Goal: Task Accomplishment & Management: Use online tool/utility

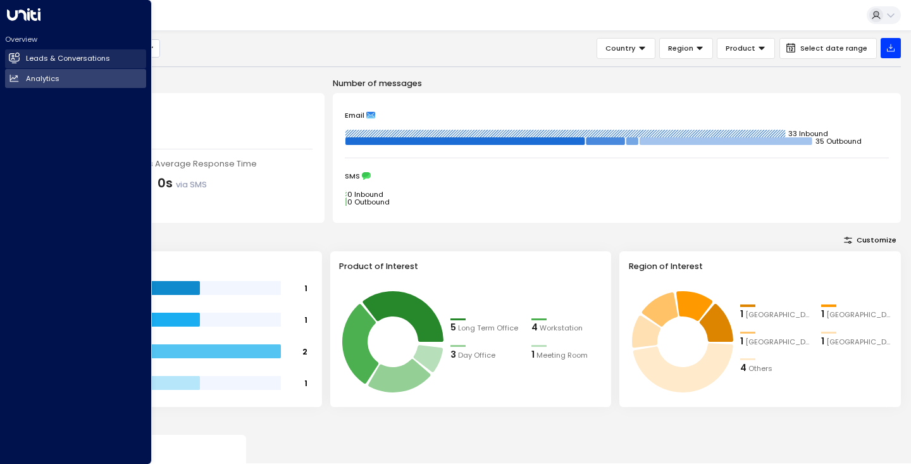
click at [27, 56] on h2 "Leads & Conversations" at bounding box center [68, 58] width 84 height 11
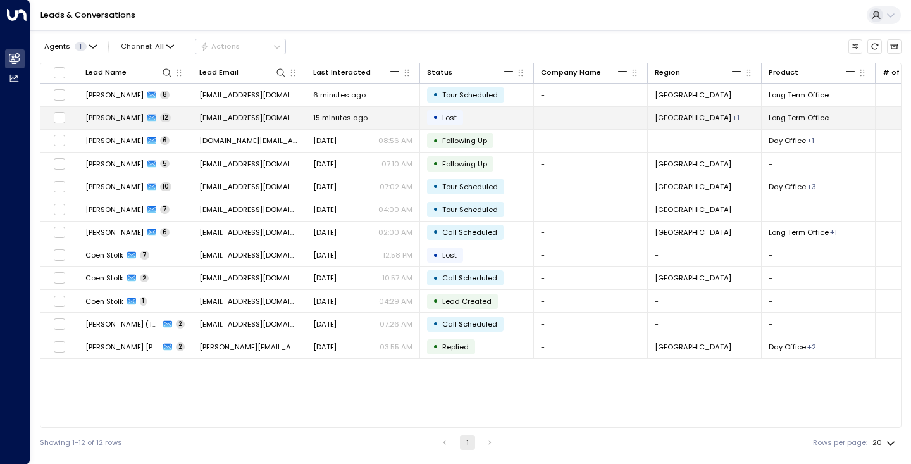
click at [113, 121] on span "[PERSON_NAME]" at bounding box center [114, 118] width 58 height 10
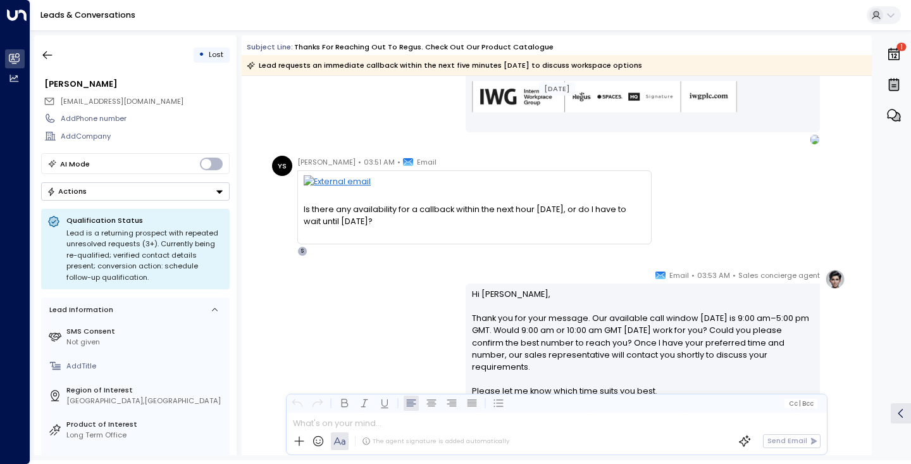
scroll to position [1274, 0]
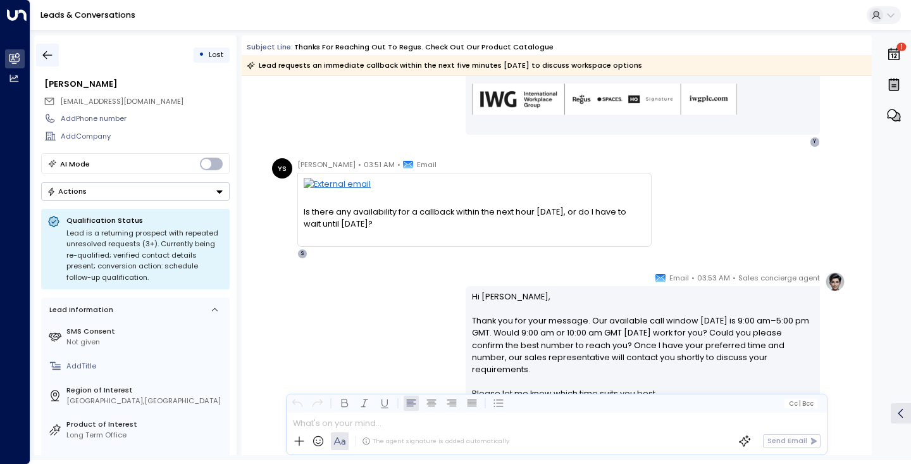
click at [48, 58] on icon "button" at bounding box center [47, 55] width 13 height 13
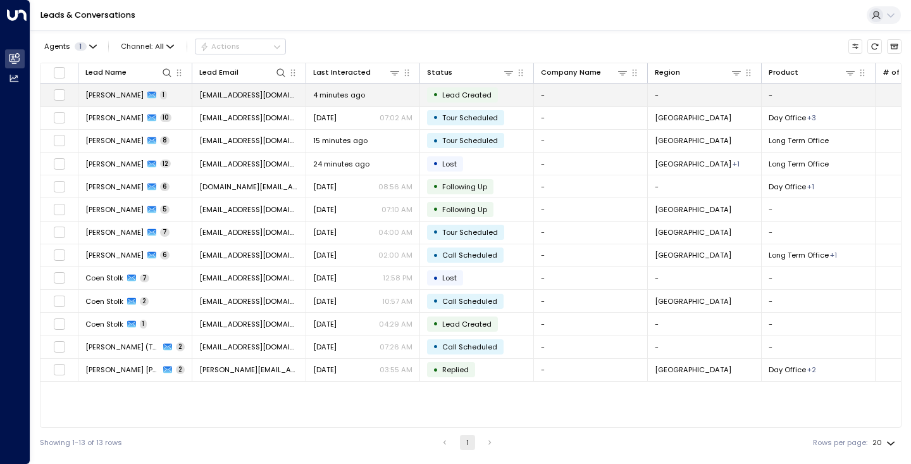
click at [104, 93] on span "[PERSON_NAME]" at bounding box center [114, 95] width 58 height 10
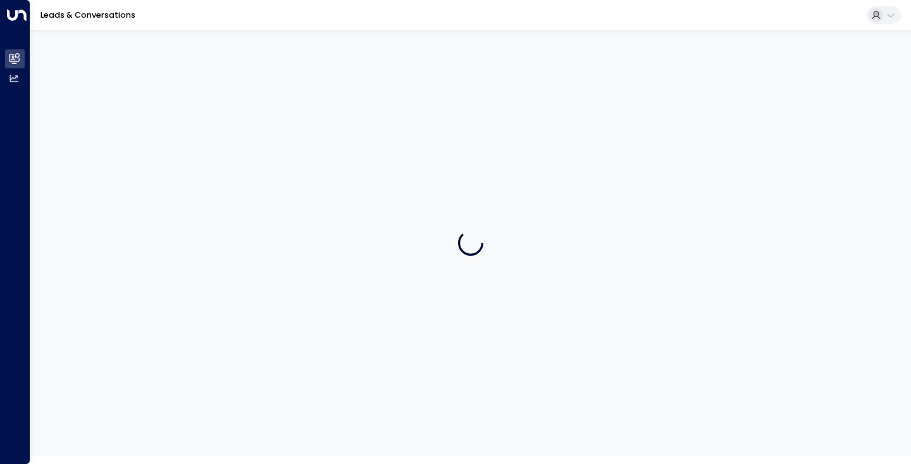
click at [104, 93] on div at bounding box center [470, 242] width 880 height 425
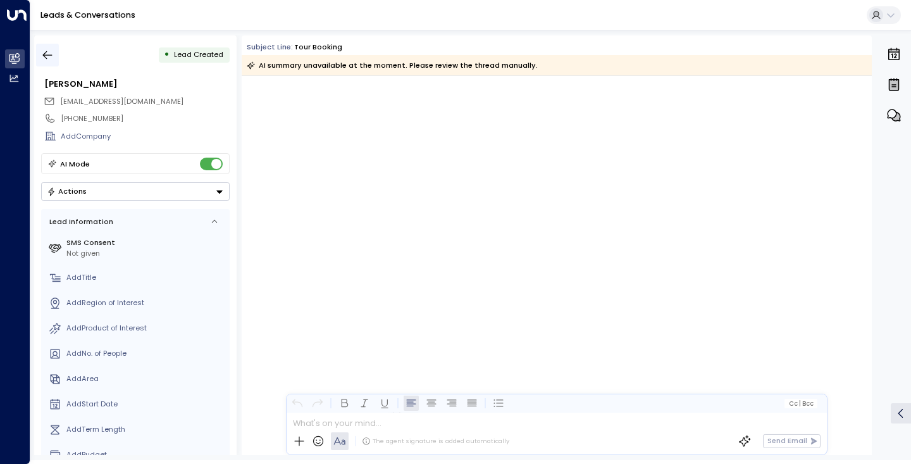
click at [42, 49] on icon "button" at bounding box center [47, 55] width 13 height 13
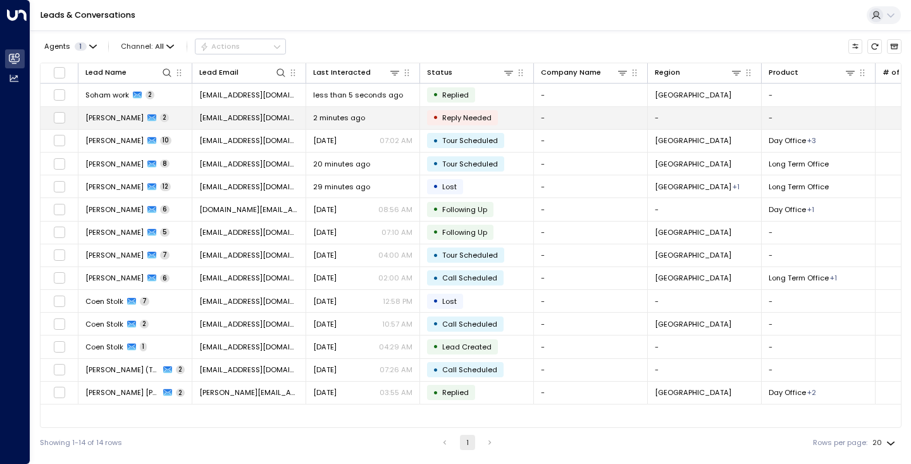
click at [118, 121] on span "[PERSON_NAME]" at bounding box center [114, 118] width 58 height 10
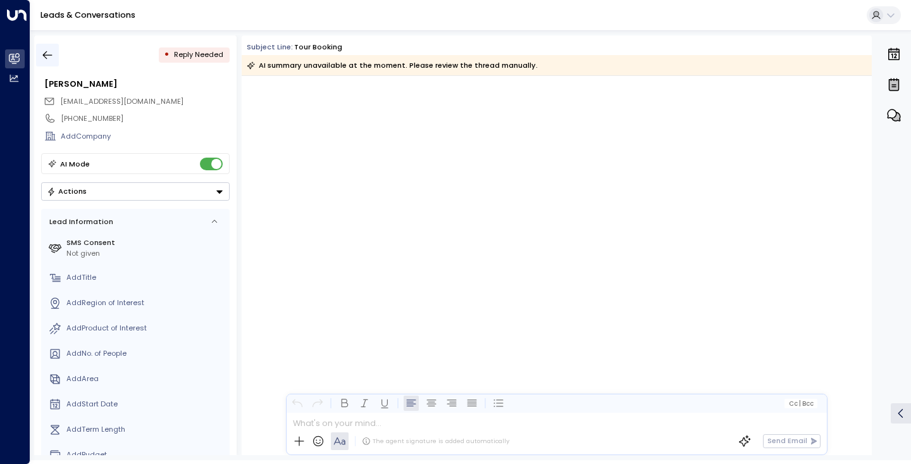
click at [49, 50] on icon "button" at bounding box center [47, 55] width 13 height 13
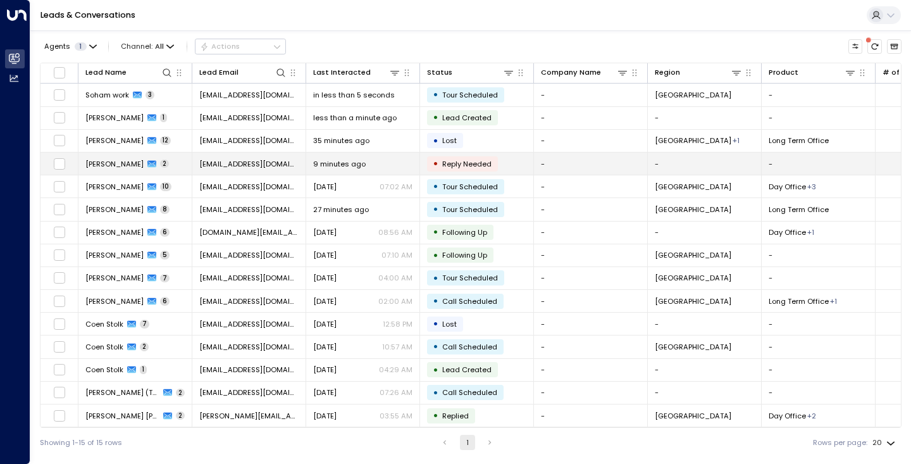
click at [114, 163] on span "[PERSON_NAME]" at bounding box center [114, 164] width 58 height 10
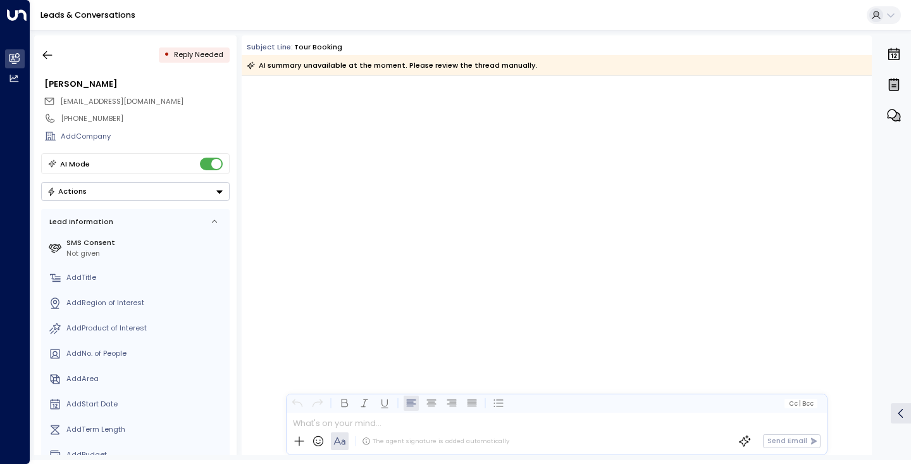
click at [115, 163] on div "AI Mode" at bounding box center [135, 163] width 188 height 21
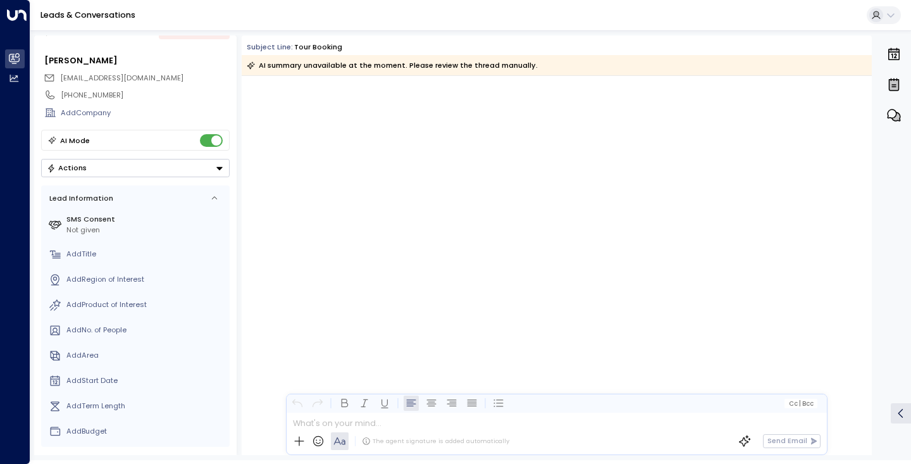
scroll to position [23, 0]
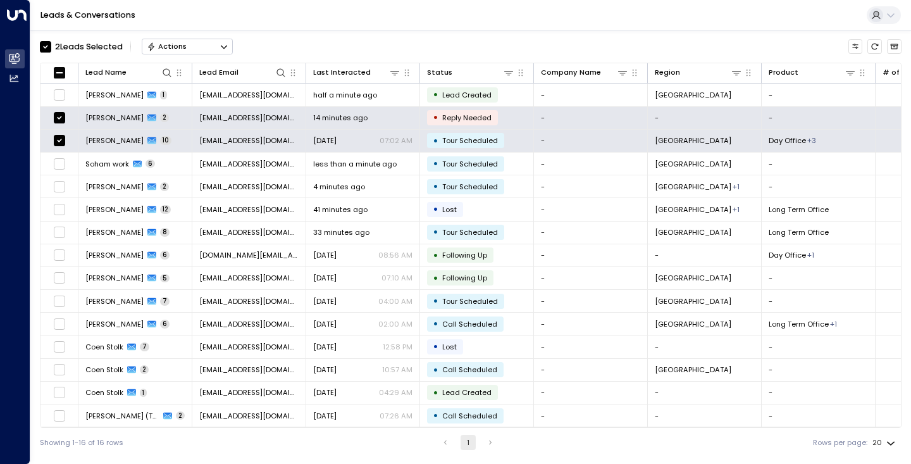
click at [212, 43] on button "Actions" at bounding box center [187, 46] width 91 height 15
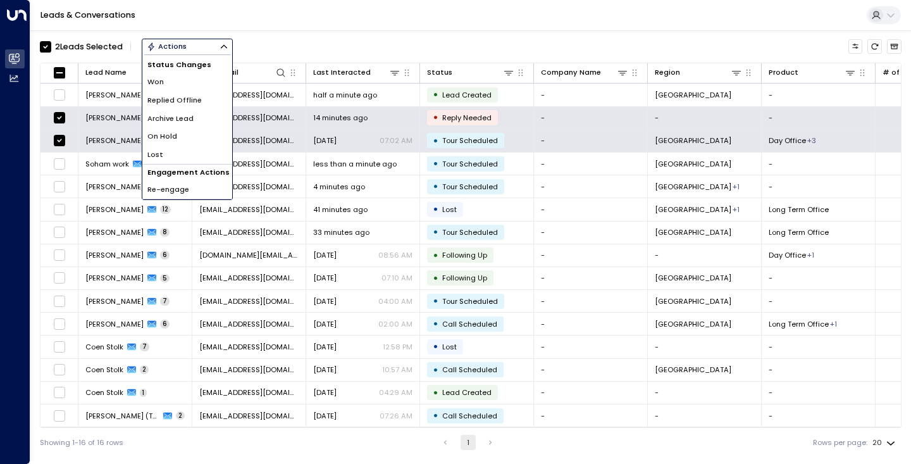
click at [278, 46] on div "2 Lead s Selected Actions Status Changes Won Replied Offline Archive Lead On Ho…" at bounding box center [470, 46] width 861 height 22
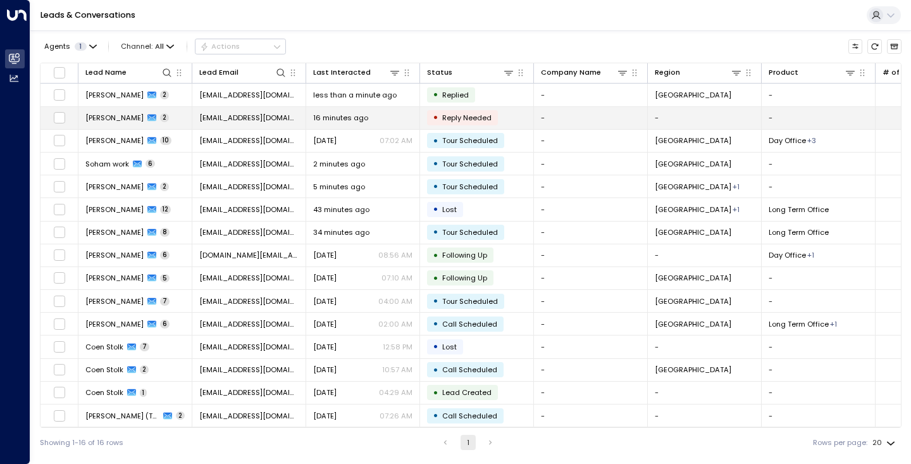
scroll to position [0, -4]
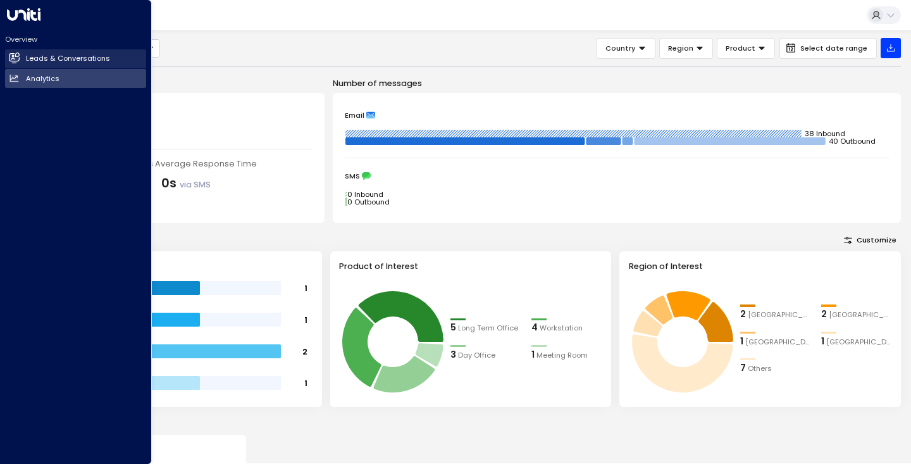
click at [48, 60] on h2 "Leads & Conversations" at bounding box center [68, 58] width 84 height 11
